Goal: Transaction & Acquisition: Purchase product/service

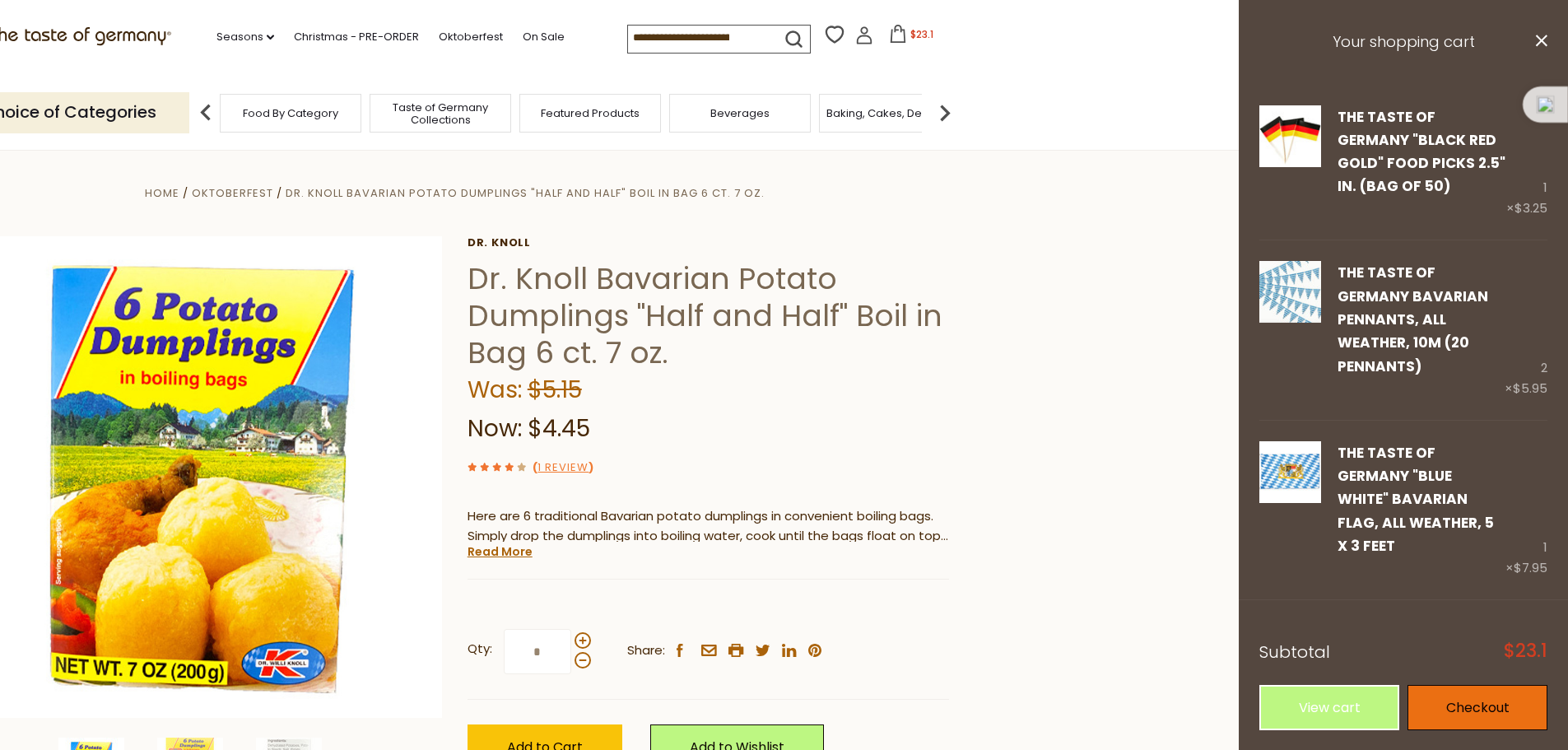
click at [1427, 685] on link "Checkout" at bounding box center [1477, 707] width 140 height 45
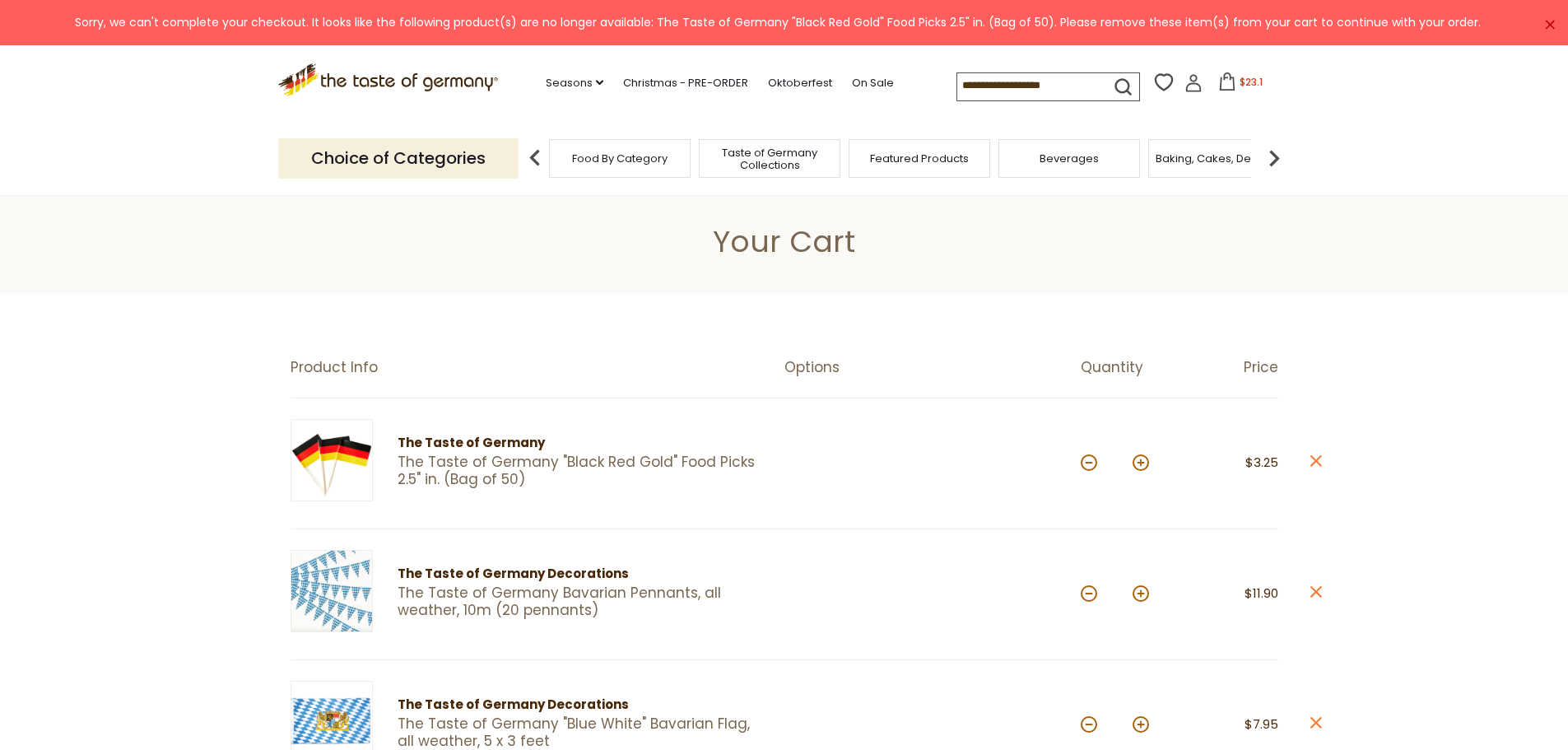
scroll to position [82, 0]
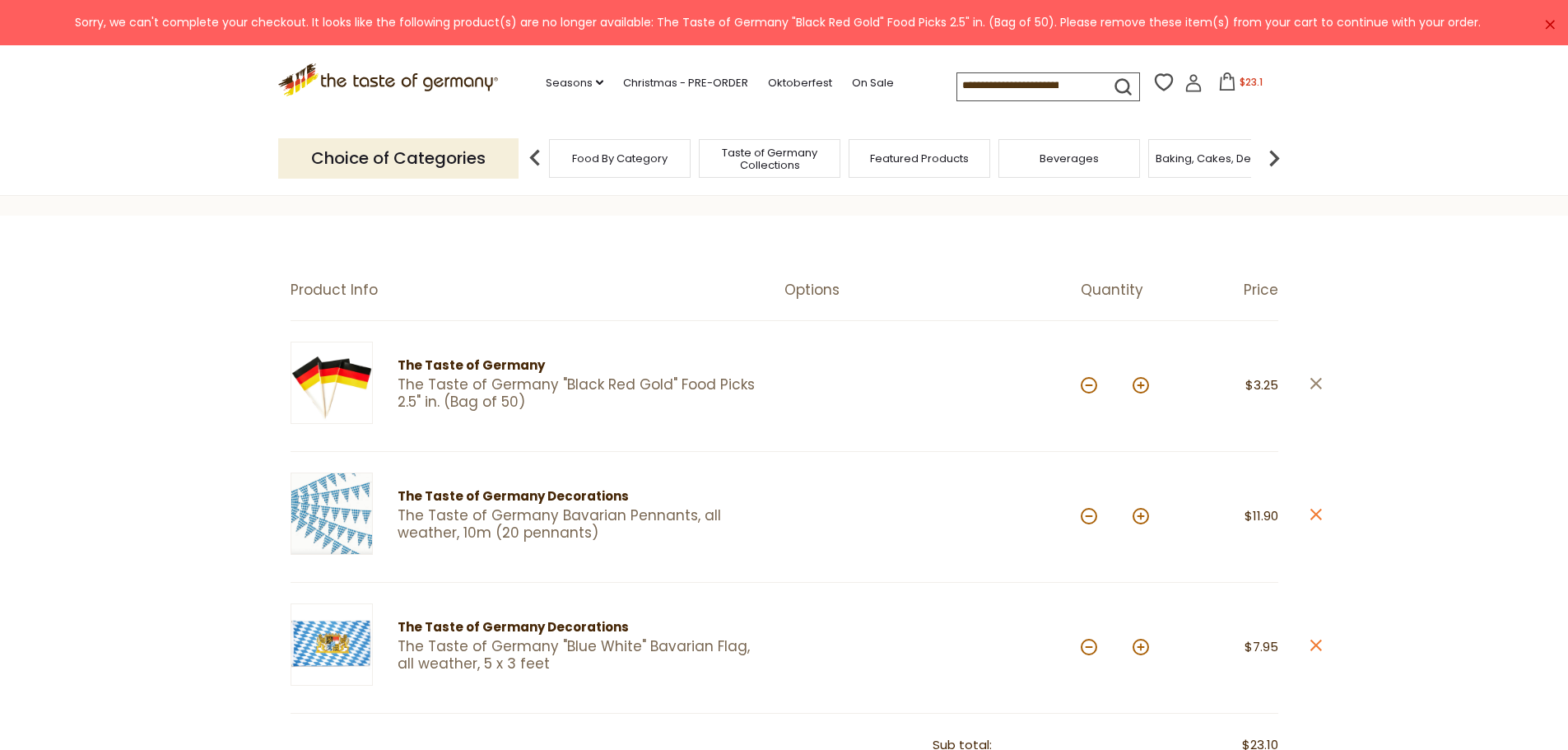
click at [1313, 383] on icon "close" at bounding box center [1316, 383] width 13 height 13
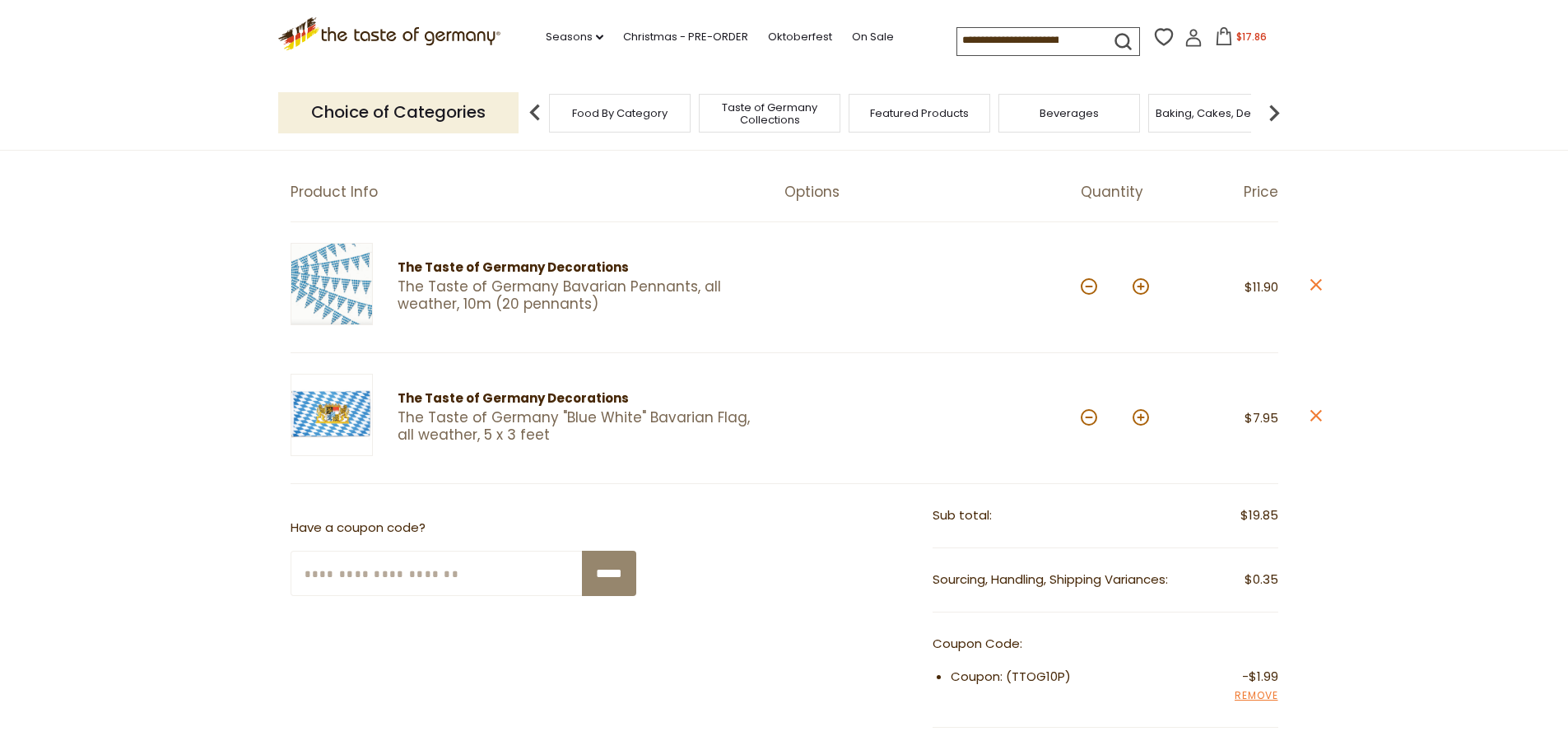
scroll to position [82, 0]
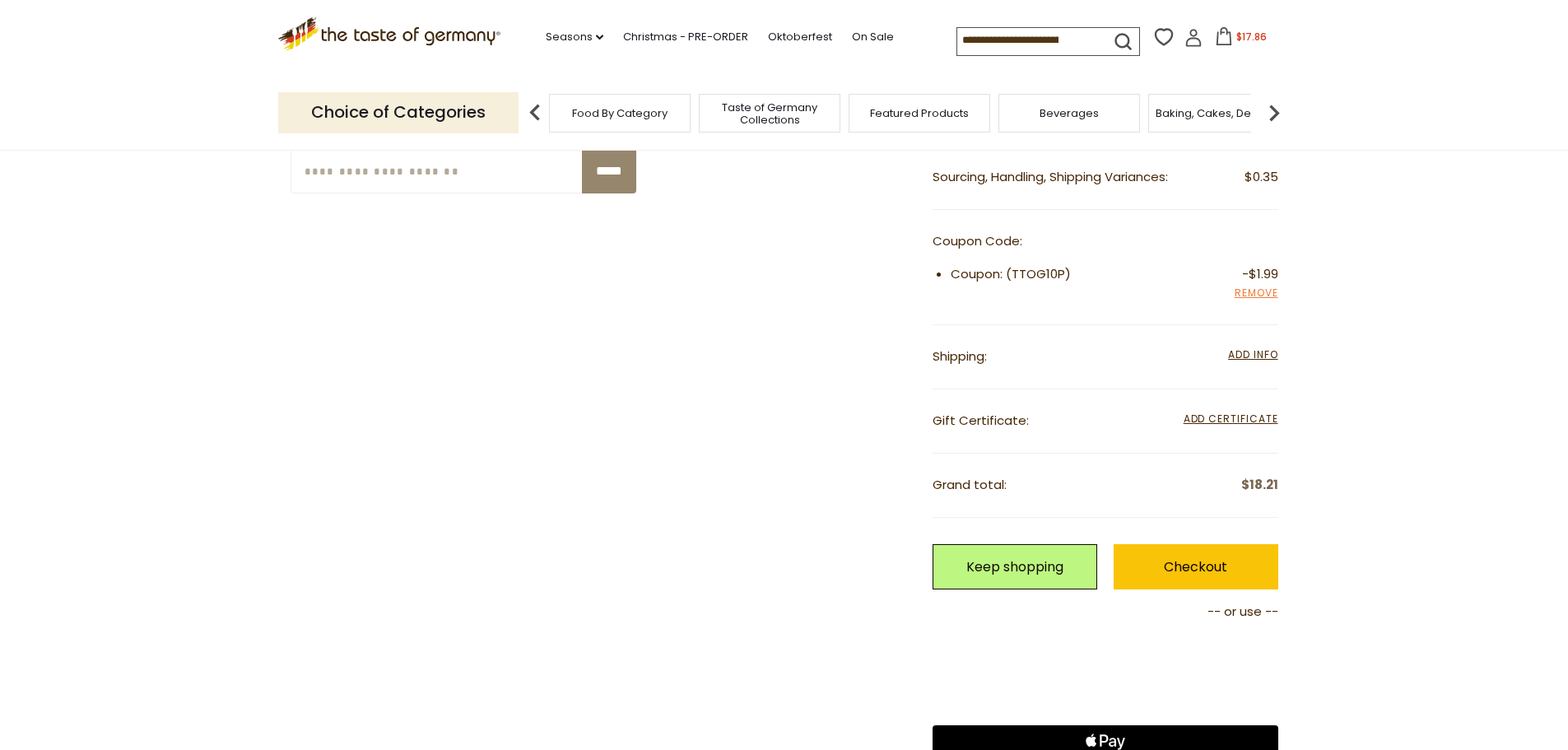
scroll to position [576, 0]
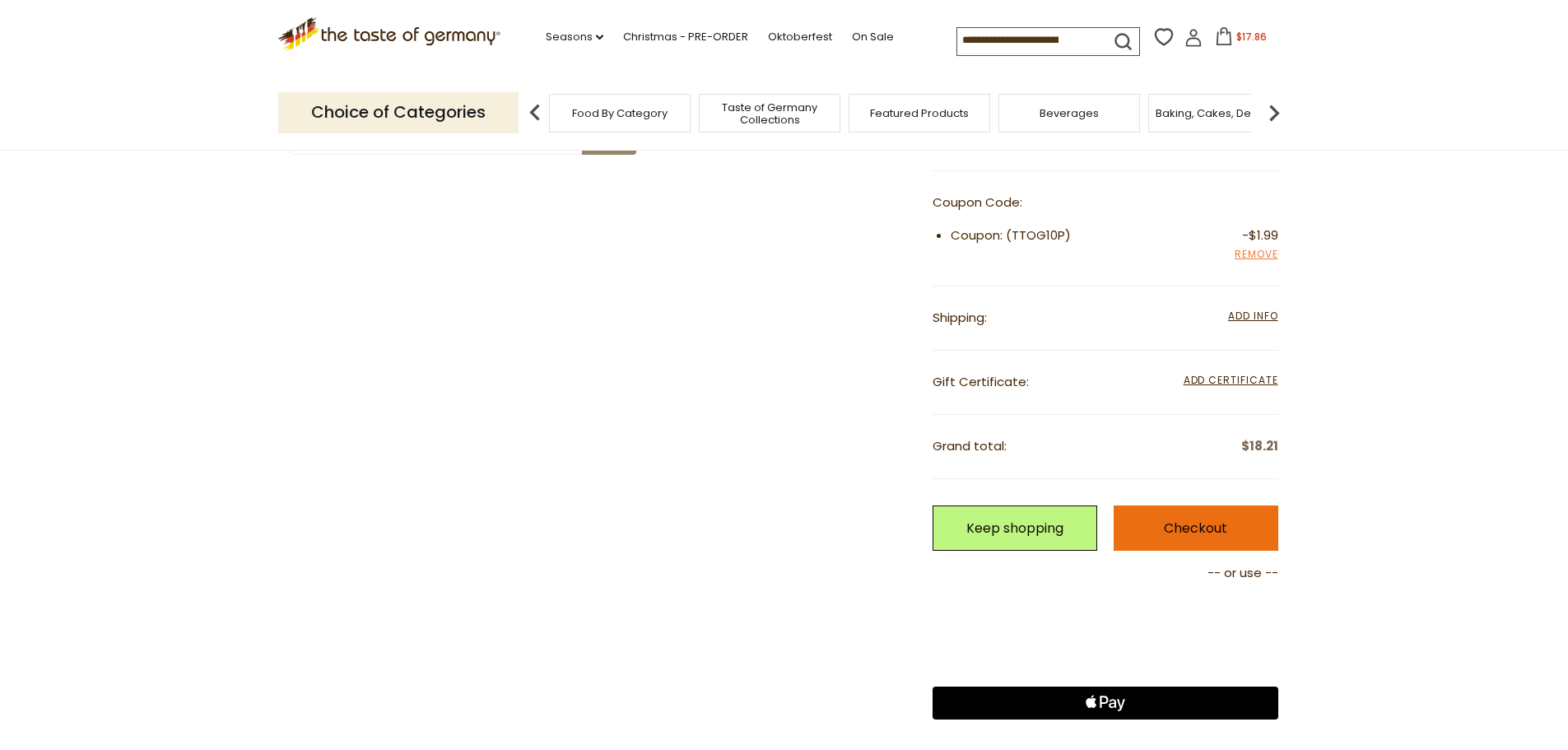
click at [1244, 531] on link "Checkout" at bounding box center [1197, 528] width 165 height 45
